Goal: Navigation & Orientation: Go to known website

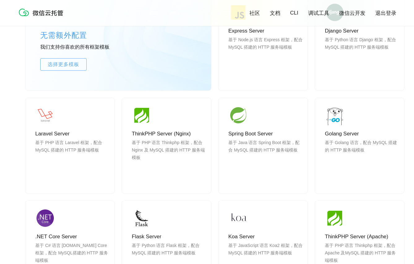
scroll to position [551, 0]
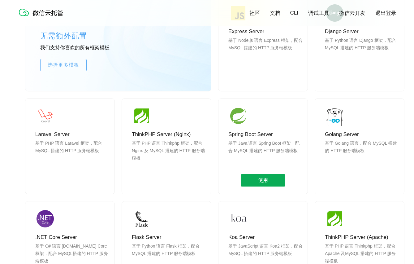
click at [261, 178] on span "使用" at bounding box center [263, 180] width 45 height 12
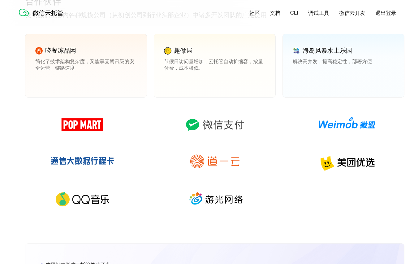
scroll to position [919, 0]
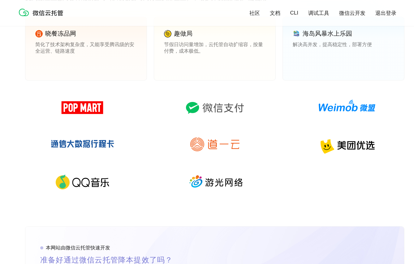
click at [222, 112] on img at bounding box center [214, 108] width 89 height 30
click at [215, 106] on img at bounding box center [214, 108] width 89 height 30
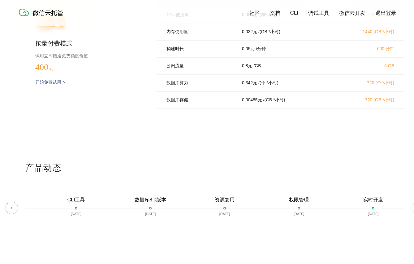
scroll to position [1122, 0]
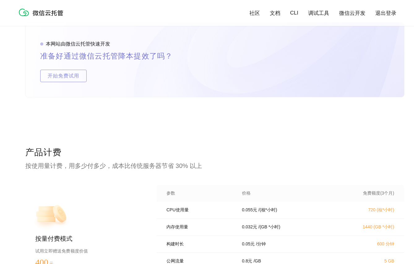
click at [348, 15] on link "微信云开发" at bounding box center [352, 13] width 26 height 7
